Goal: Task Accomplishment & Management: Complete application form

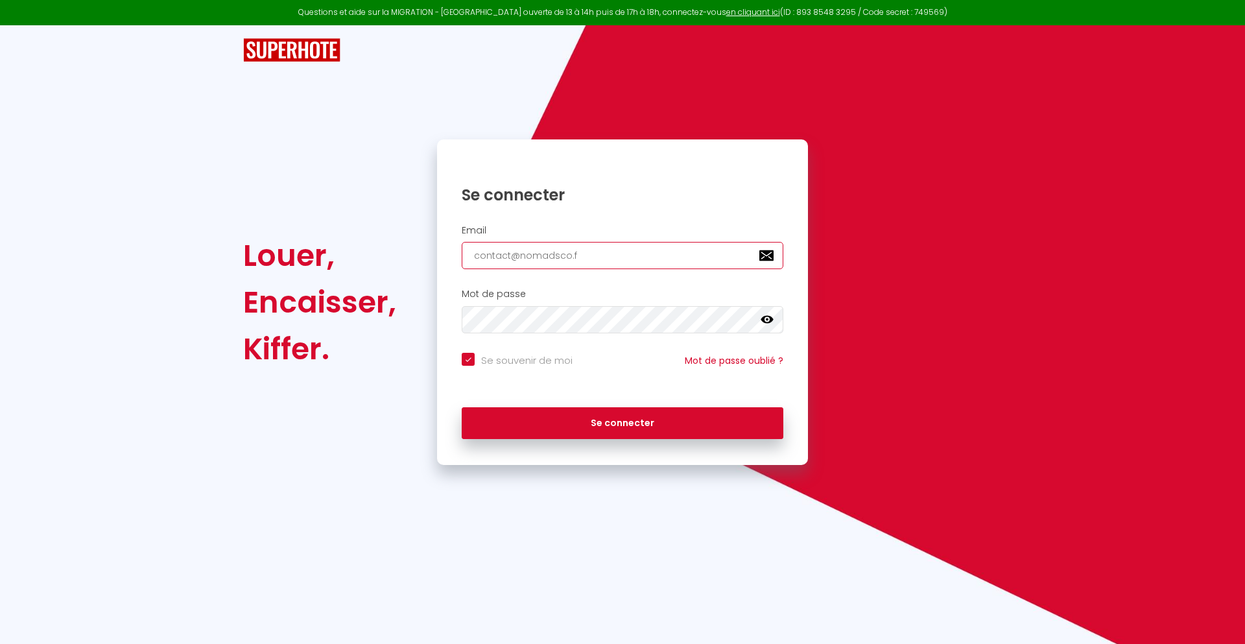
type input "[EMAIL_ADDRESS][DOMAIN_NAME]"
checkbox input "true"
type input "[EMAIL_ADDRESS][DOMAIN_NAME]"
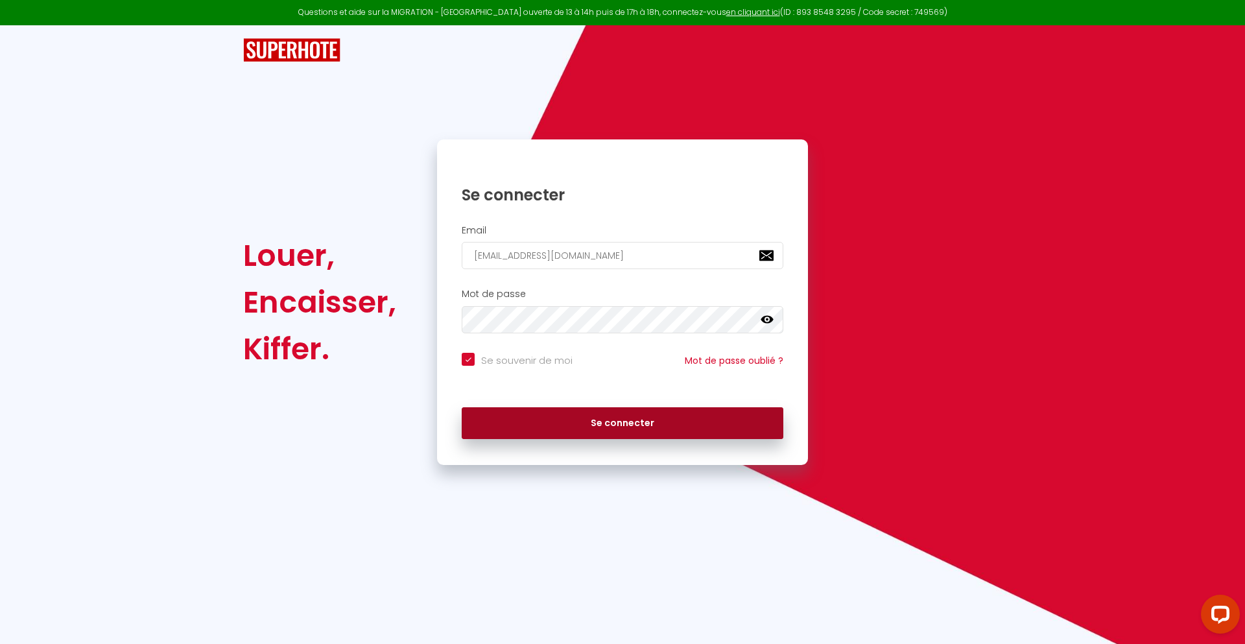
click at [623, 423] on button "Se connecter" at bounding box center [623, 423] width 322 height 32
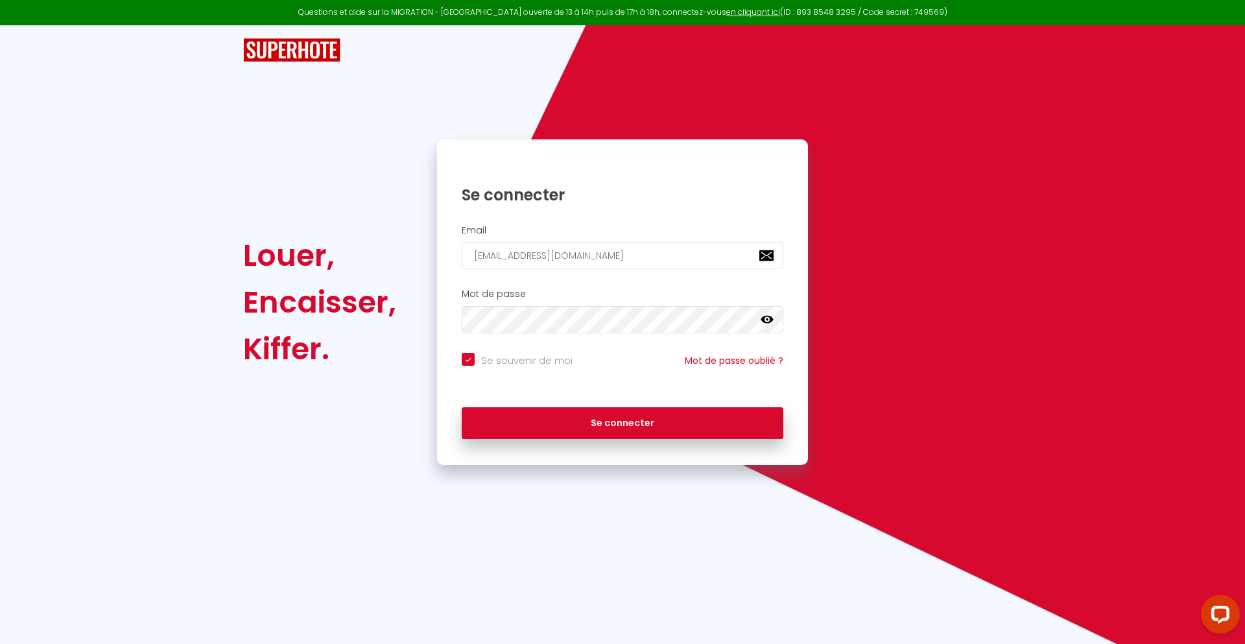
checkbox input "true"
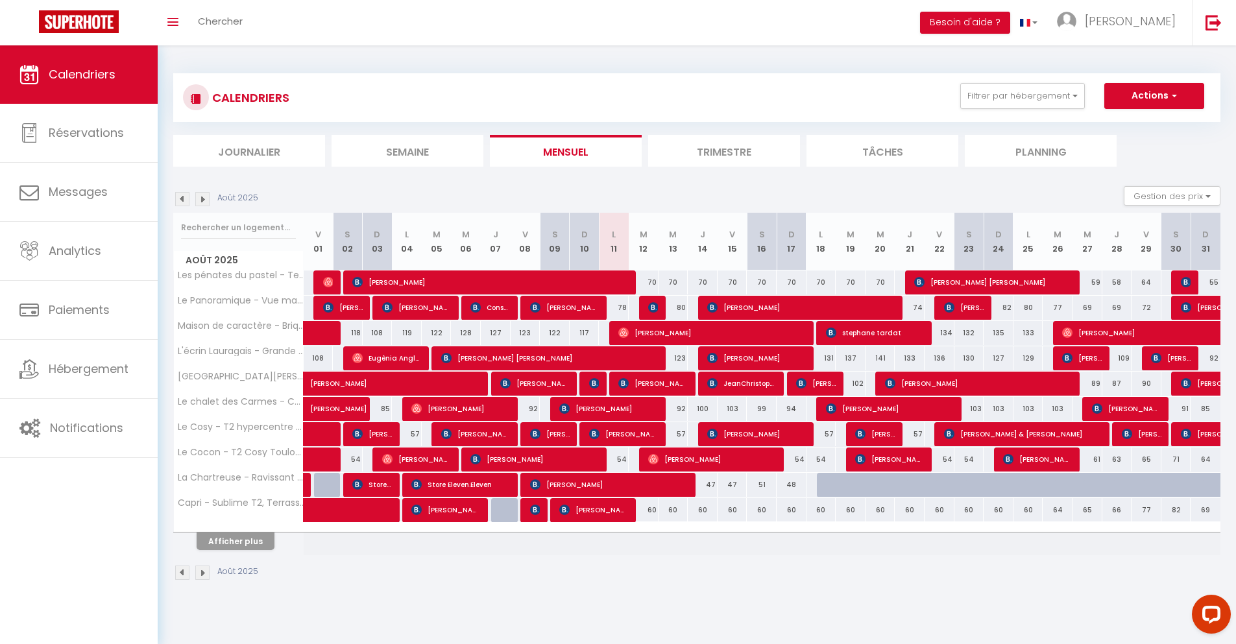
click at [249, 150] on li "Journalier" at bounding box center [249, 151] width 152 height 32
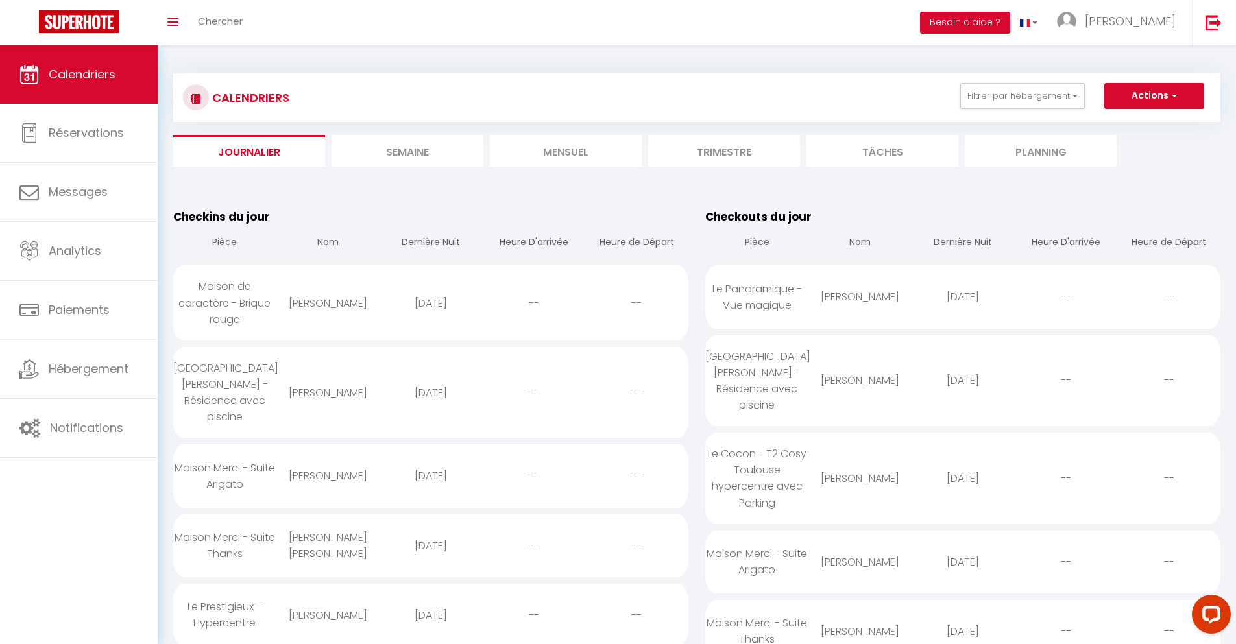
scroll to position [912, 0]
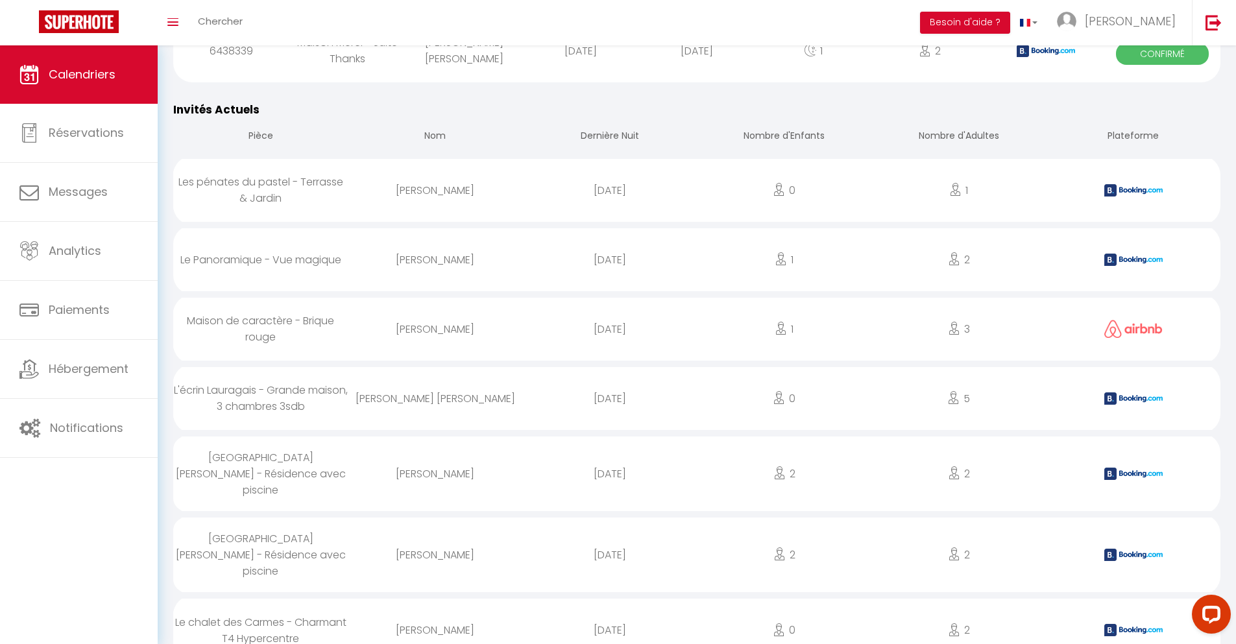
select select "0"
select select "1"
select select
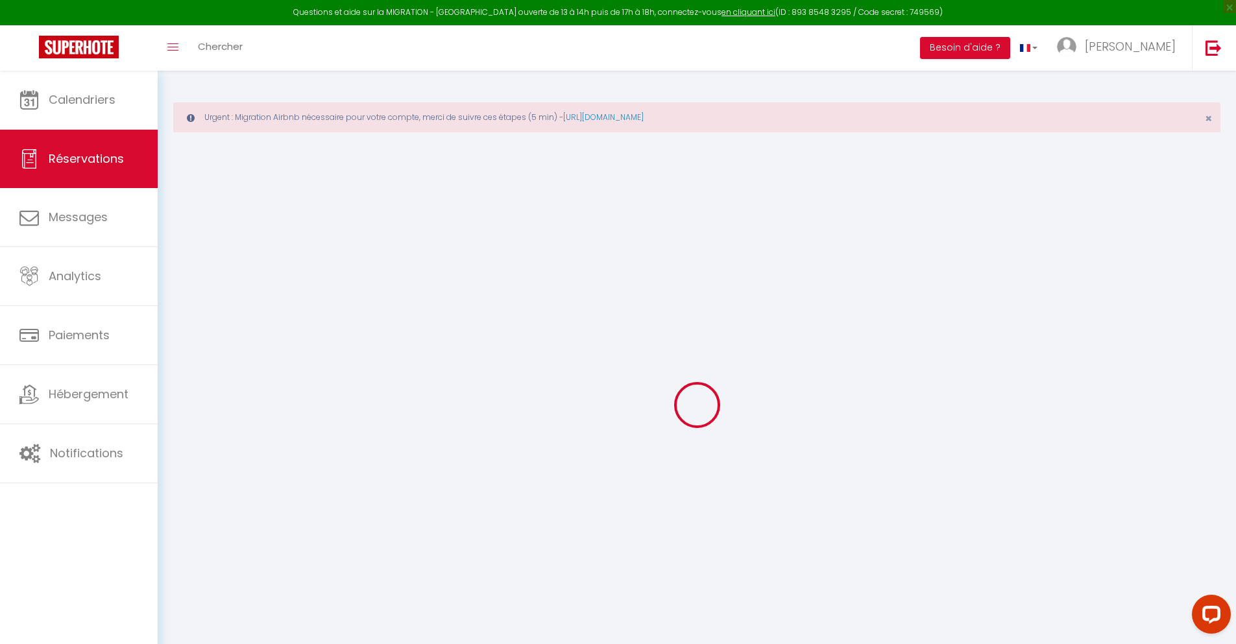
type input "[PERSON_NAME]"
type input "[EMAIL_ADDRESS][DOMAIN_NAME]"
type input "[PHONE_NUMBER]"
type input "."
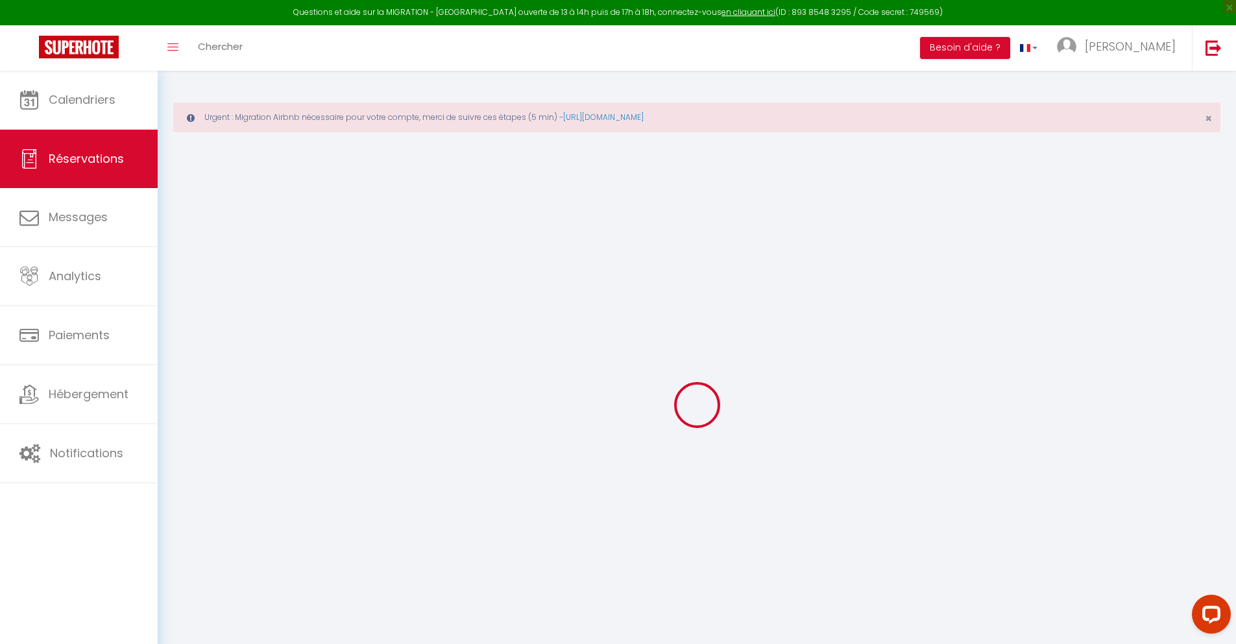
select select "ES"
type input "13.09"
type input "1.12"
select select "36910"
select select "1"
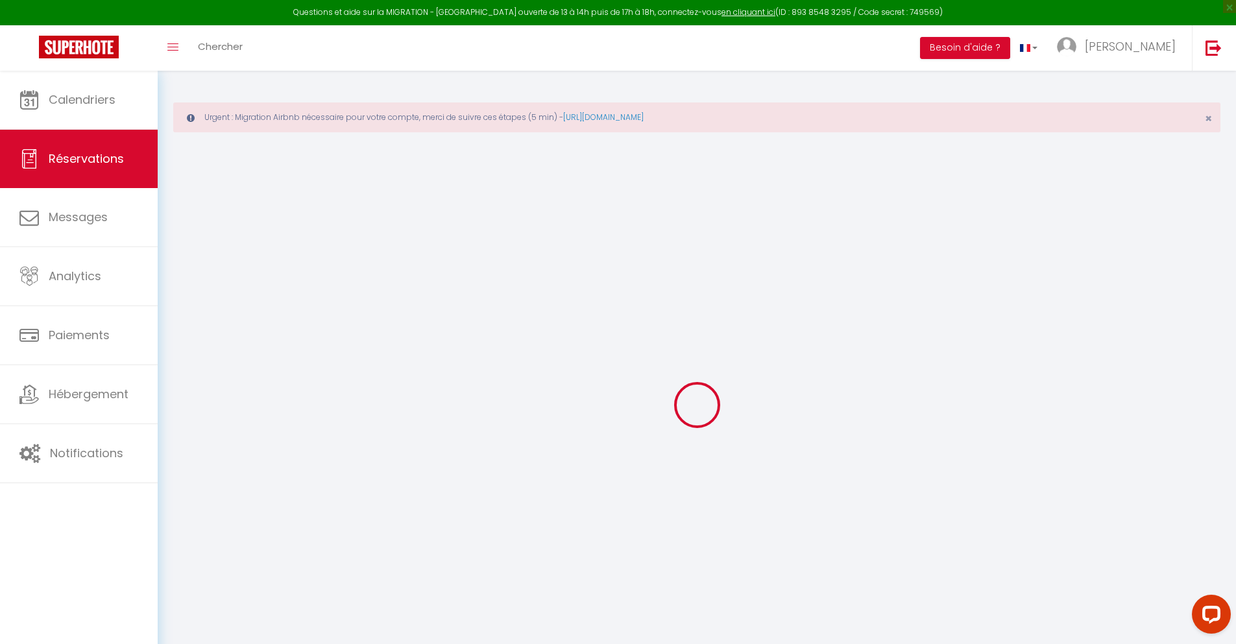
select select
type input "2"
select select "12"
select select
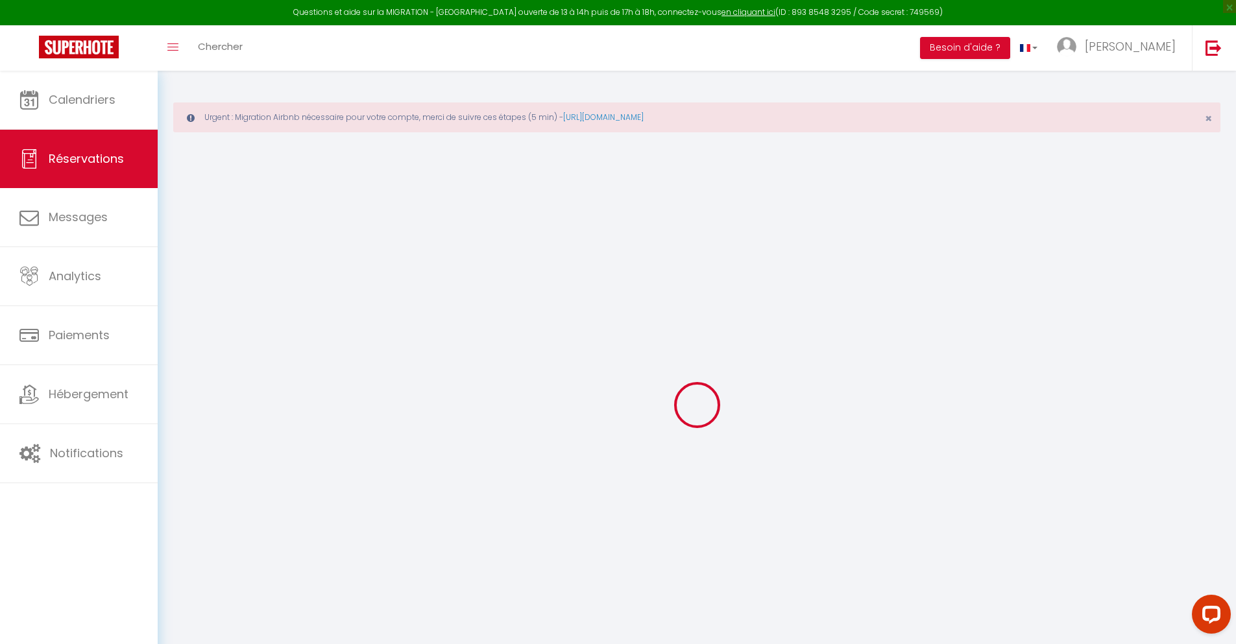
type input "46.98"
checkbox input "false"
type input "0"
select select "2"
type input "0"
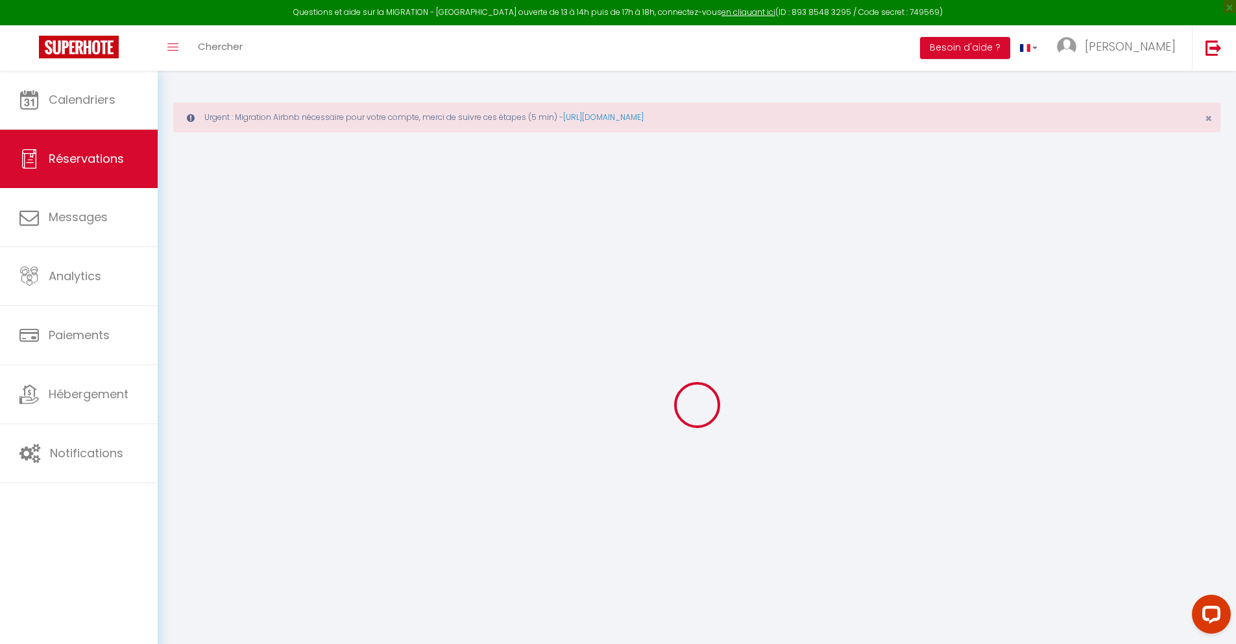
type input "0"
select select
select select "14"
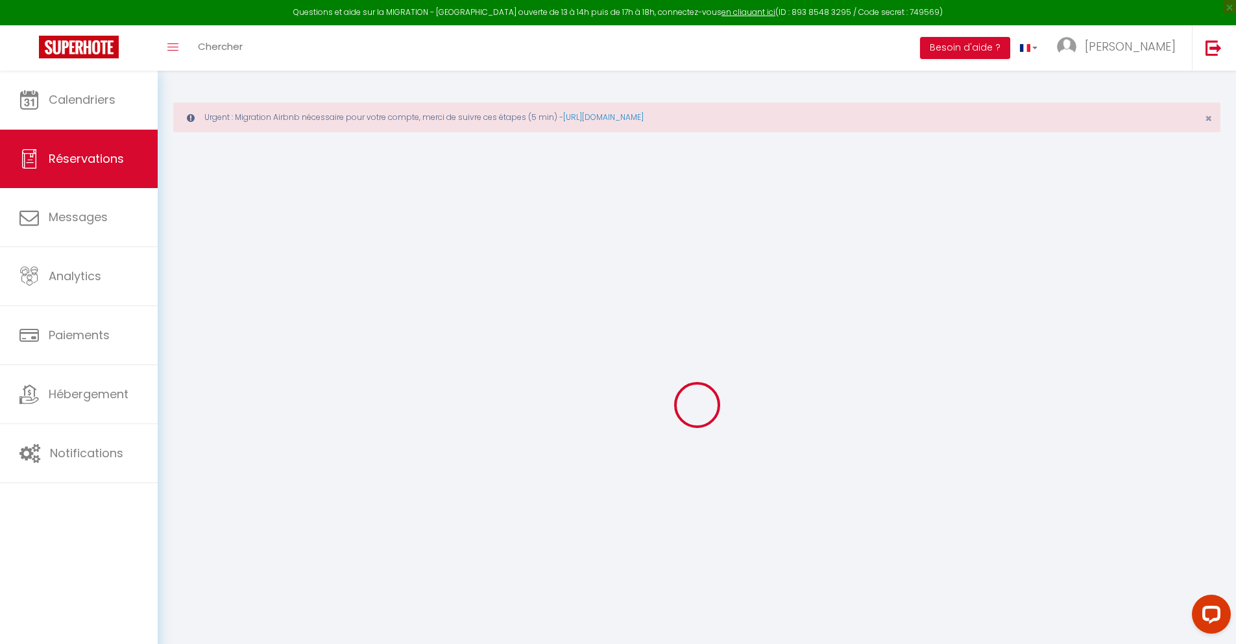
checkbox input "false"
select select
checkbox input "false"
select select
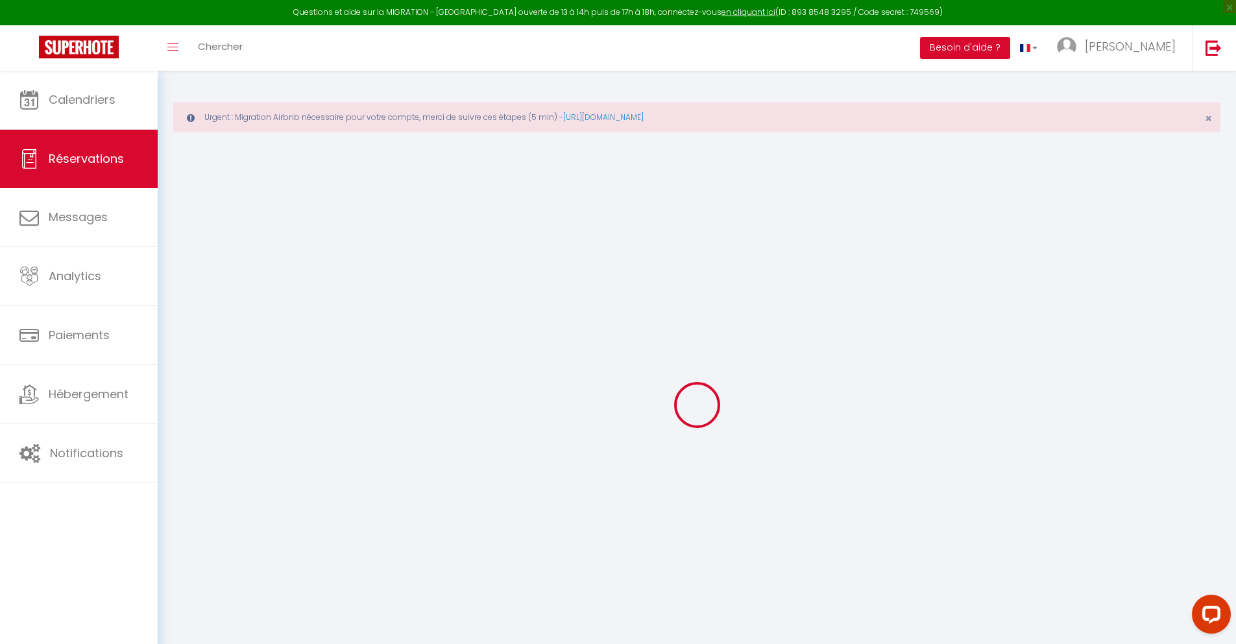
select select
checkbox input "false"
type textarea "** THIS RESERVATION HAS BEEN PRE-PAID ** BOOKING NOTE : Payment charge is EUR 1…"
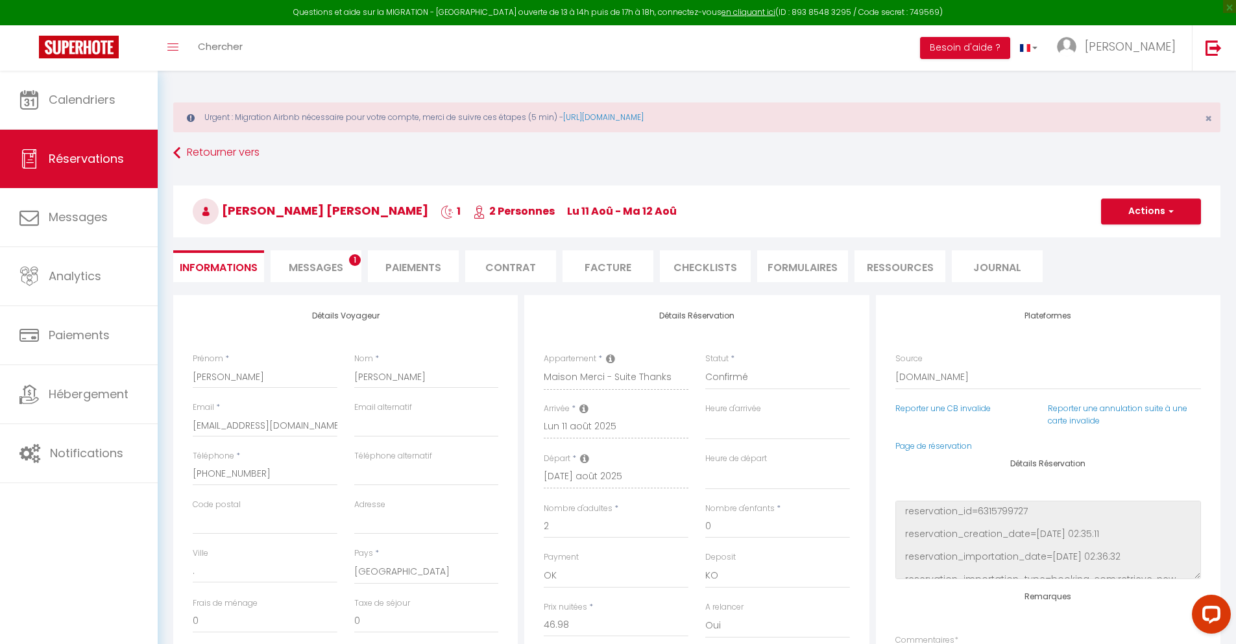
type input "30"
type input "3.08"
select select
checkbox input "false"
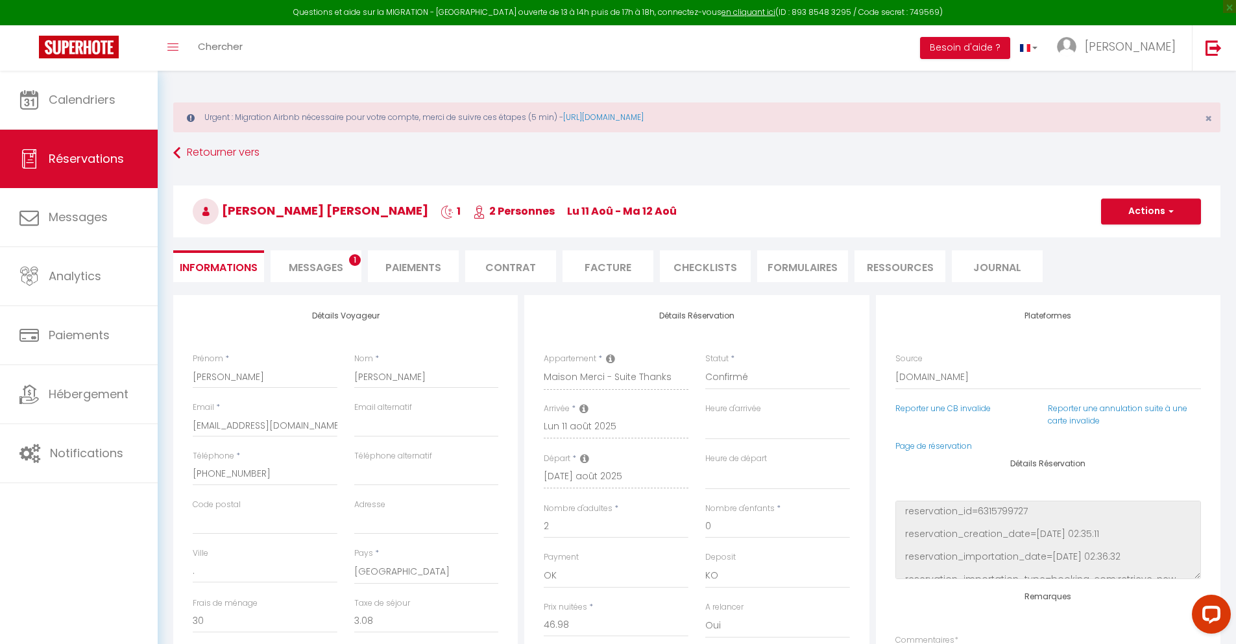
select select
